Goal: Transaction & Acquisition: Purchase product/service

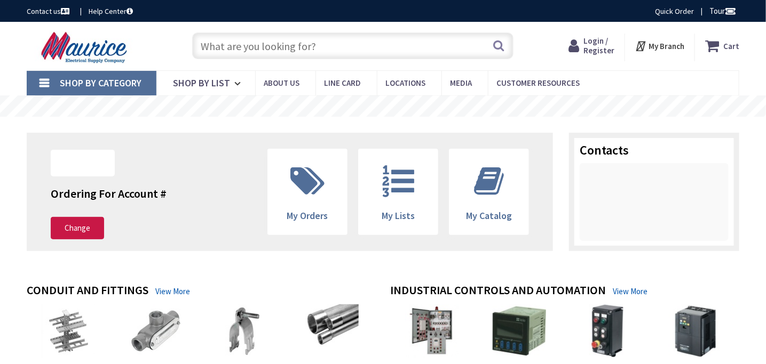
type input "[GEOGRAPHIC_DATA], [STREET_ADDRESS]"
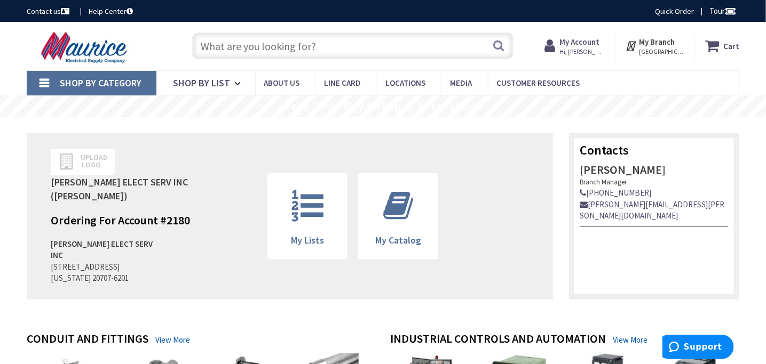
click at [357, 49] on input "text" at bounding box center [352, 46] width 321 height 27
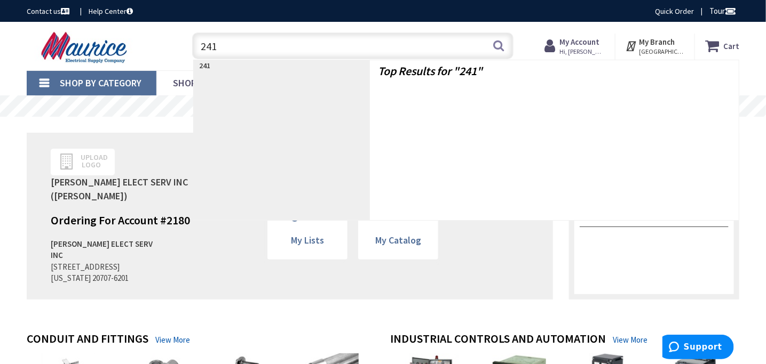
type input "2412"
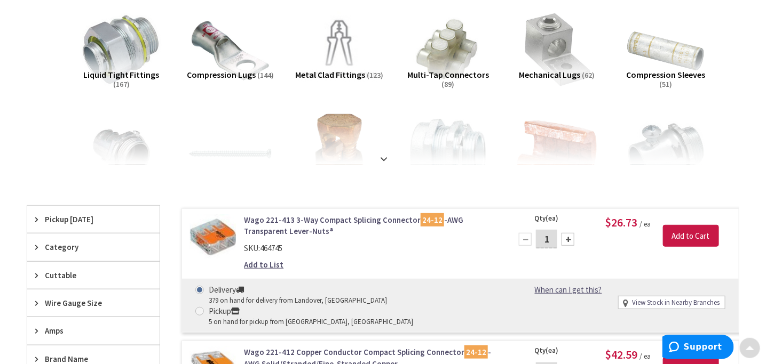
scroll to position [160, 0]
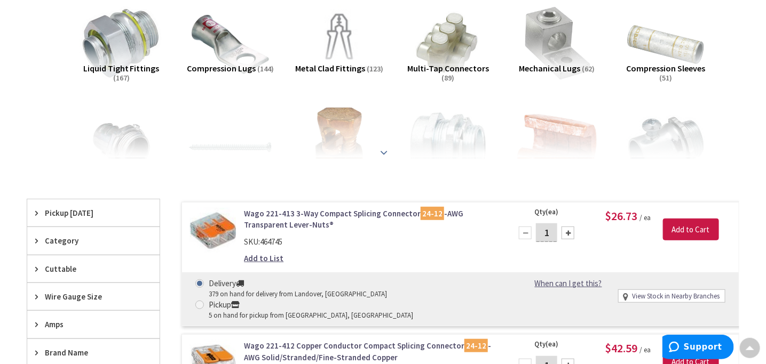
click at [384, 149] on strong at bounding box center [384, 148] width 13 height 12
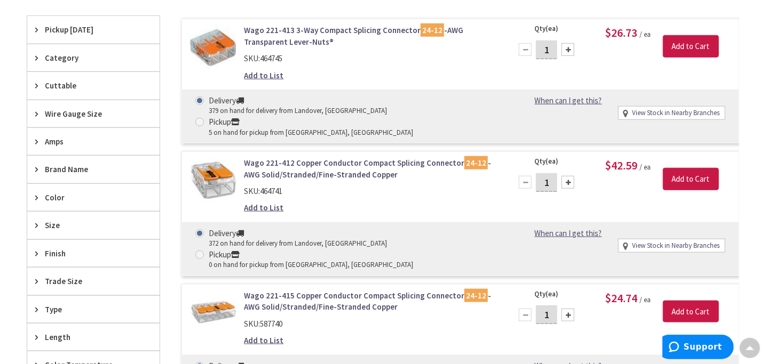
scroll to position [1974, 0]
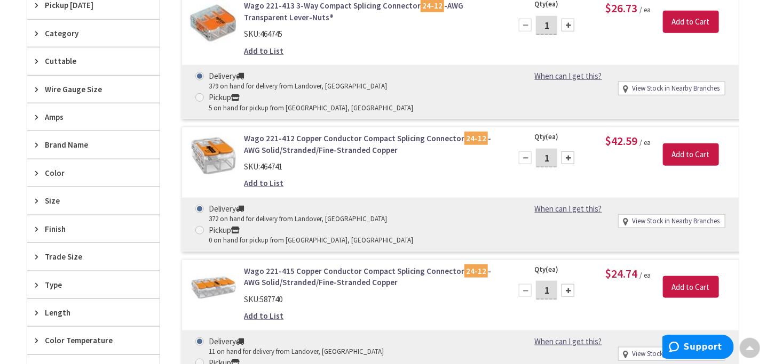
click at [46, 144] on span "Brand Name" at bounding box center [88, 144] width 87 height 11
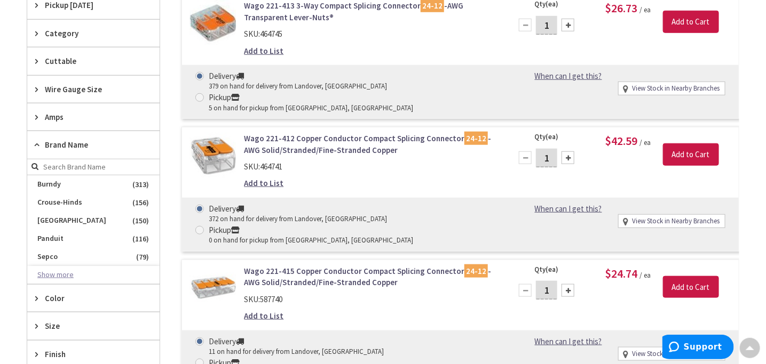
click at [49, 274] on button "Show more" at bounding box center [93, 275] width 132 height 18
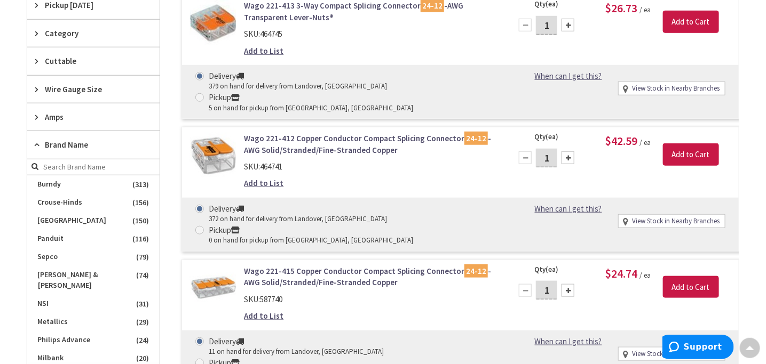
click at [73, 165] on input "search" at bounding box center [93, 168] width 132 height 16
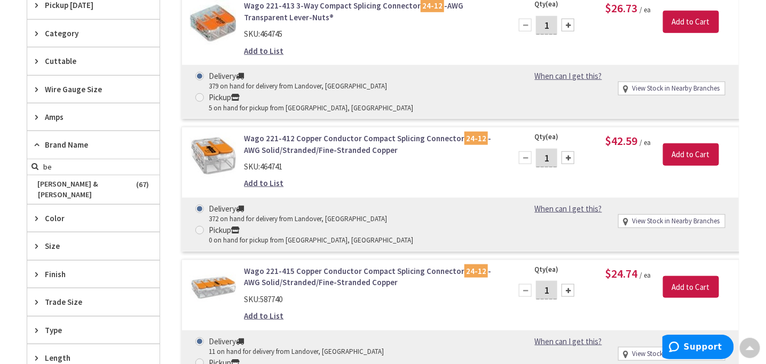
type input "b"
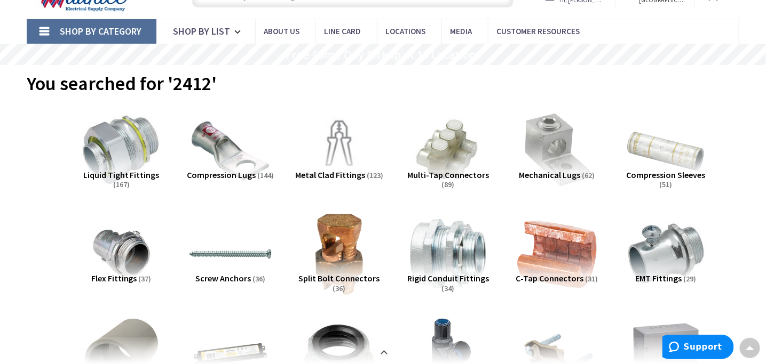
scroll to position [0, 0]
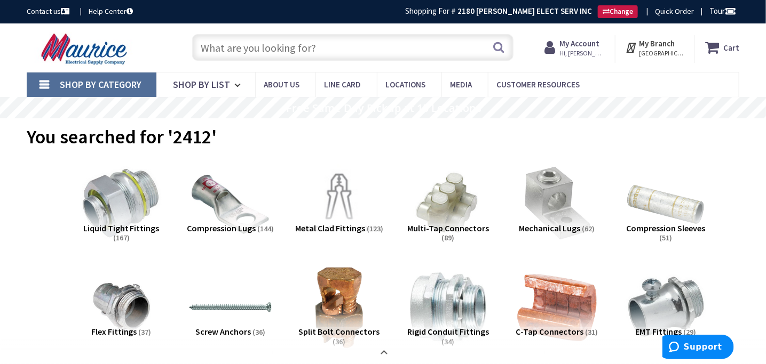
click at [47, 82] on link "Shop By Category" at bounding box center [92, 85] width 130 height 25
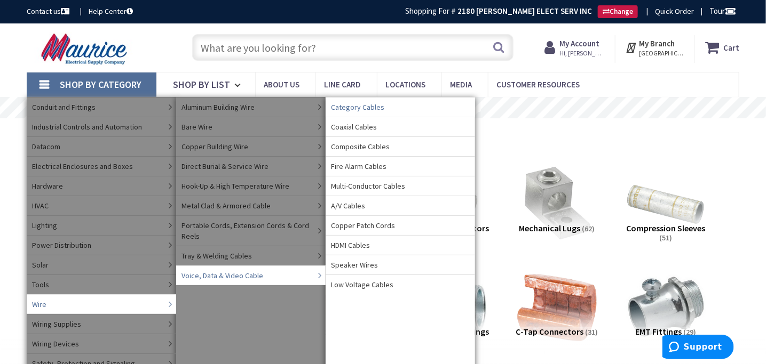
click at [360, 108] on span "Category Cables" at bounding box center [357, 107] width 53 height 11
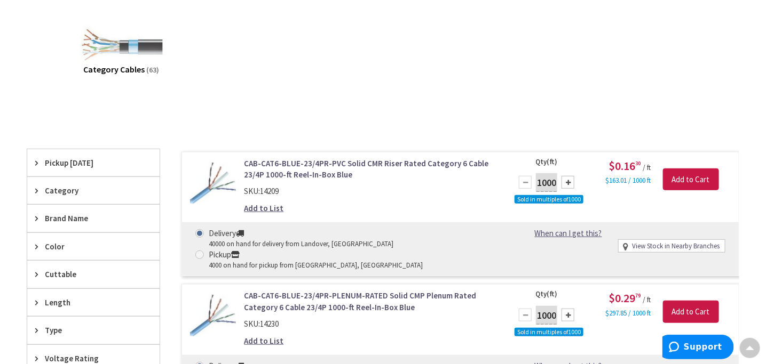
scroll to position [268, 0]
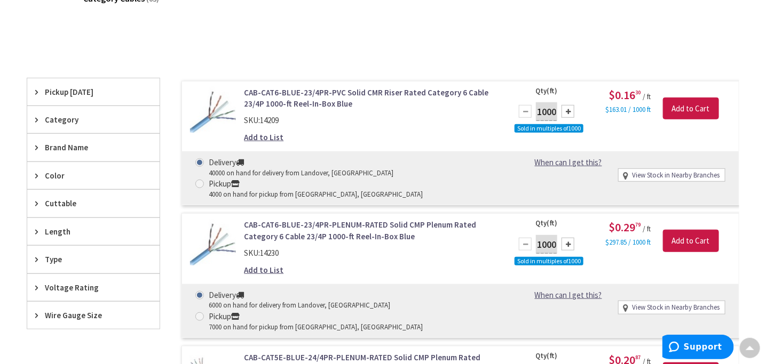
click at [57, 111] on div "Category" at bounding box center [93, 119] width 132 height 27
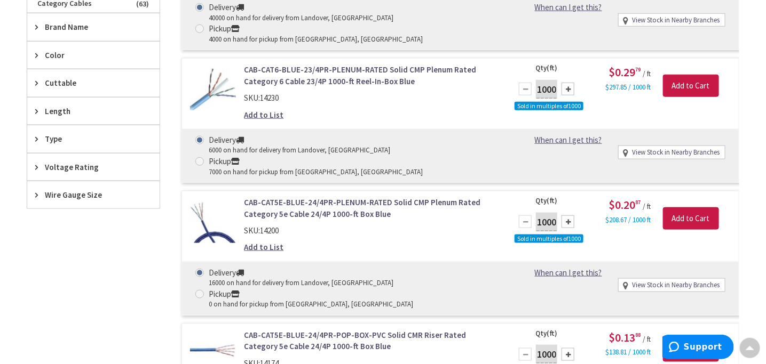
scroll to position [428, 0]
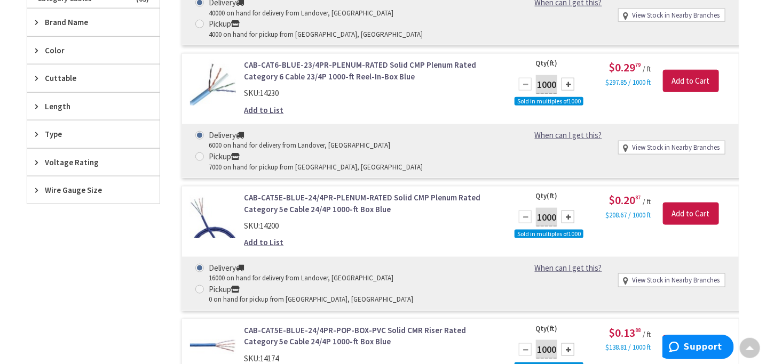
click at [52, 129] on span "Type" at bounding box center [88, 134] width 87 height 11
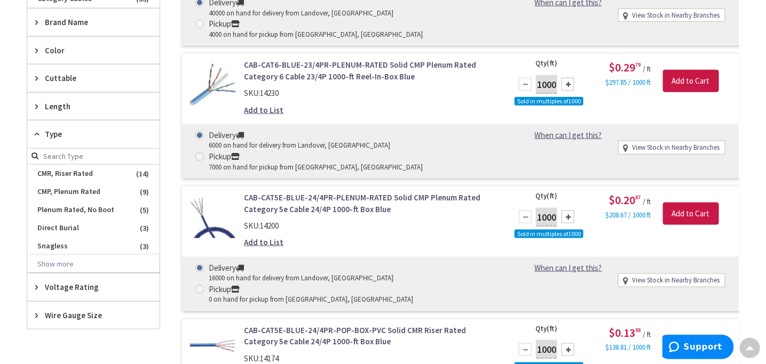
click at [52, 129] on span "Type" at bounding box center [88, 134] width 87 height 11
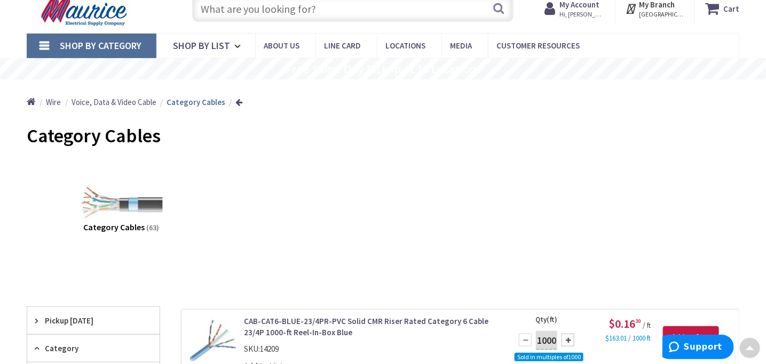
scroll to position [0, 0]
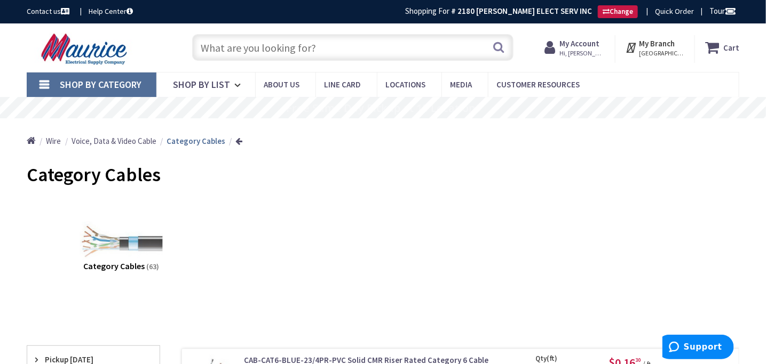
click at [359, 52] on input "text" at bounding box center [352, 47] width 321 height 27
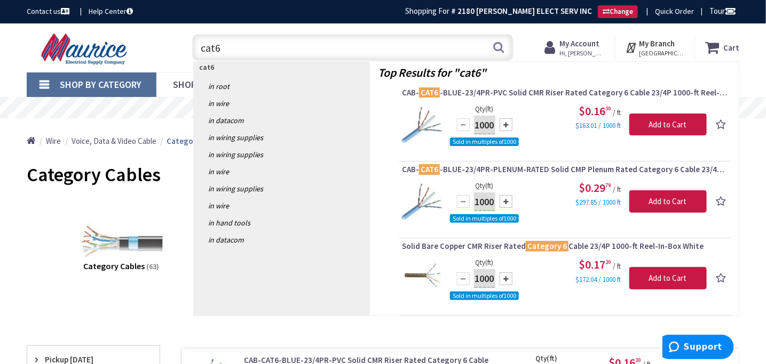
type input "cat6+"
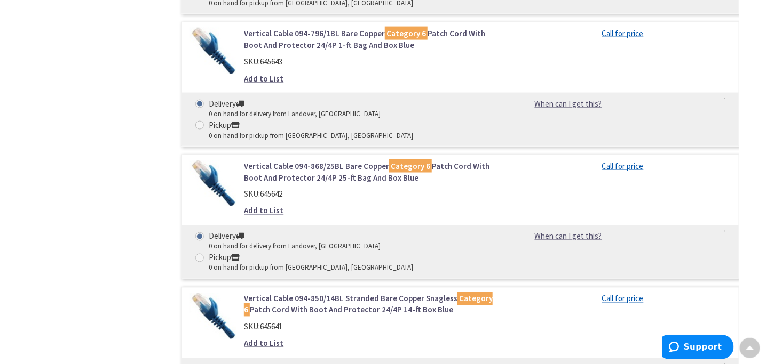
scroll to position [3865, 0]
